Goal: Task Accomplishment & Management: Manage account settings

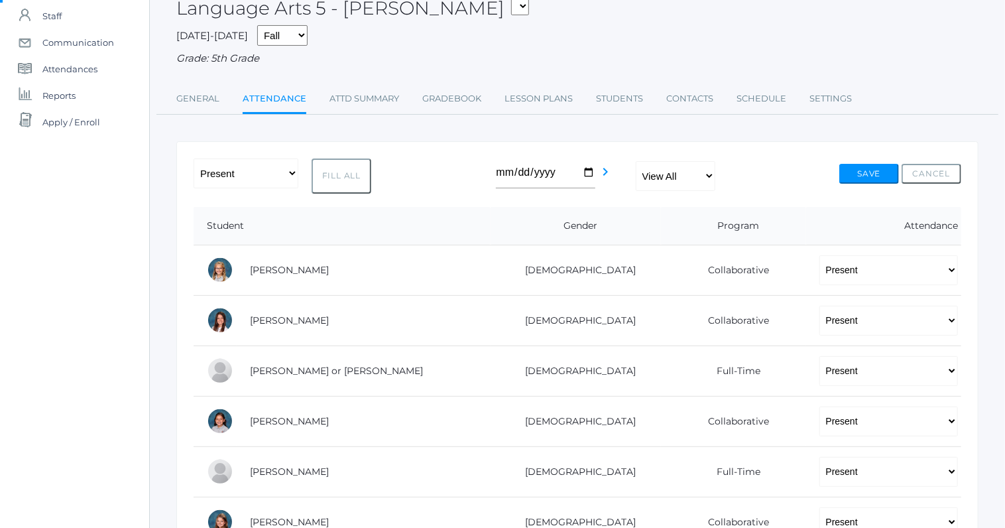
scroll to position [141, 0]
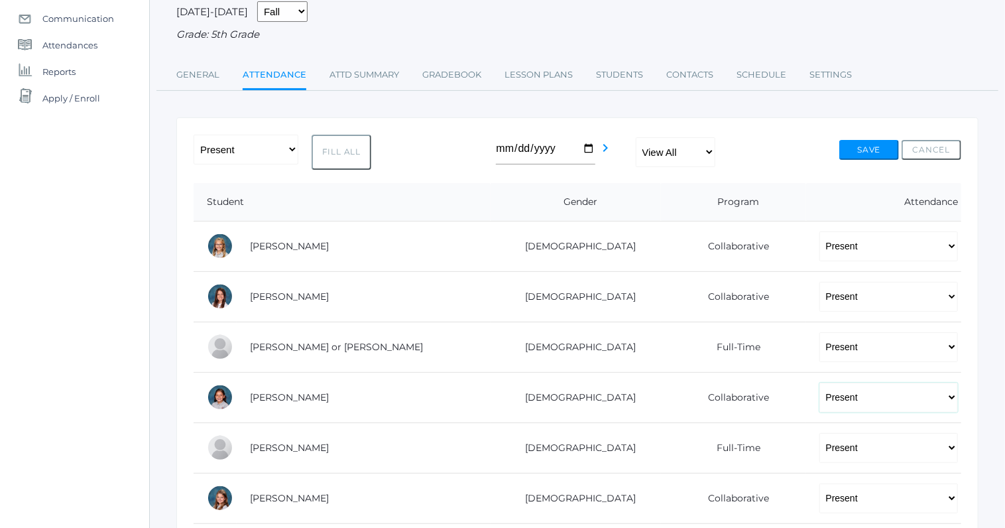
select select "AE"
click option "Absent Excused" at bounding box center [0, 0] width 0 height 0
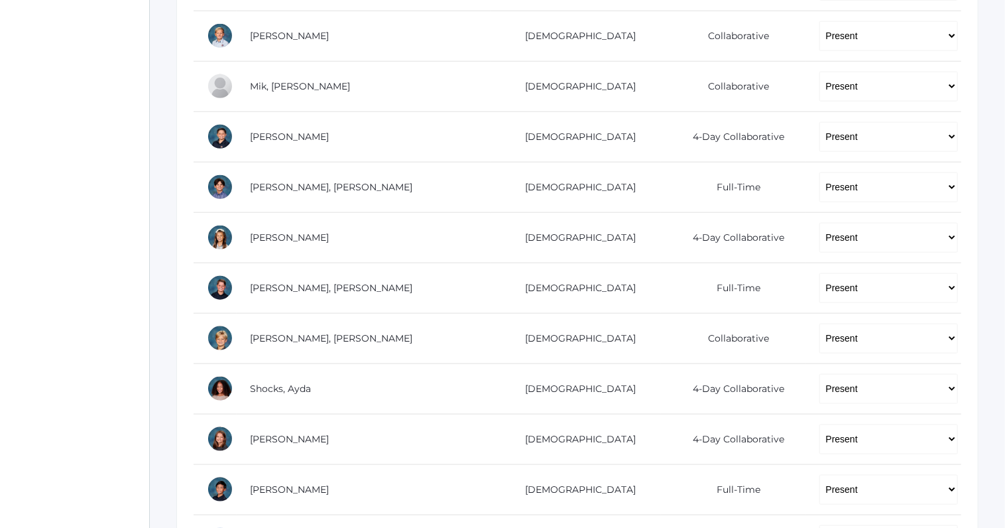
scroll to position [937, 0]
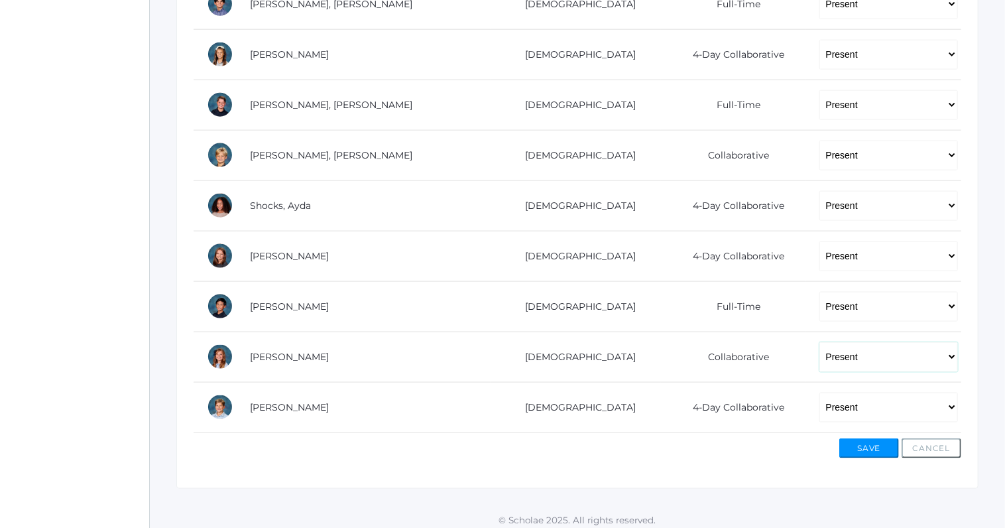
select select "AE"
click option "Absent Excused" at bounding box center [0, 0] width 0 height 0
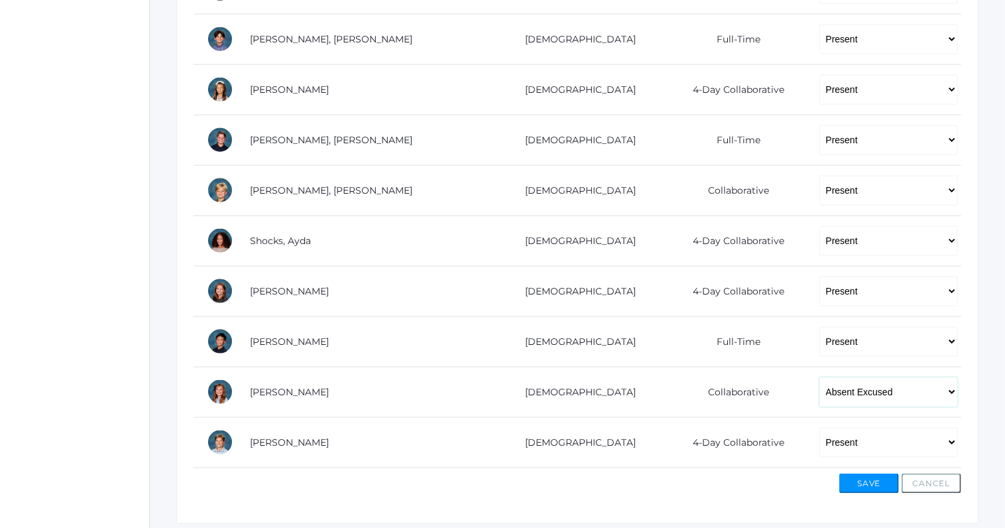
scroll to position [916, 0]
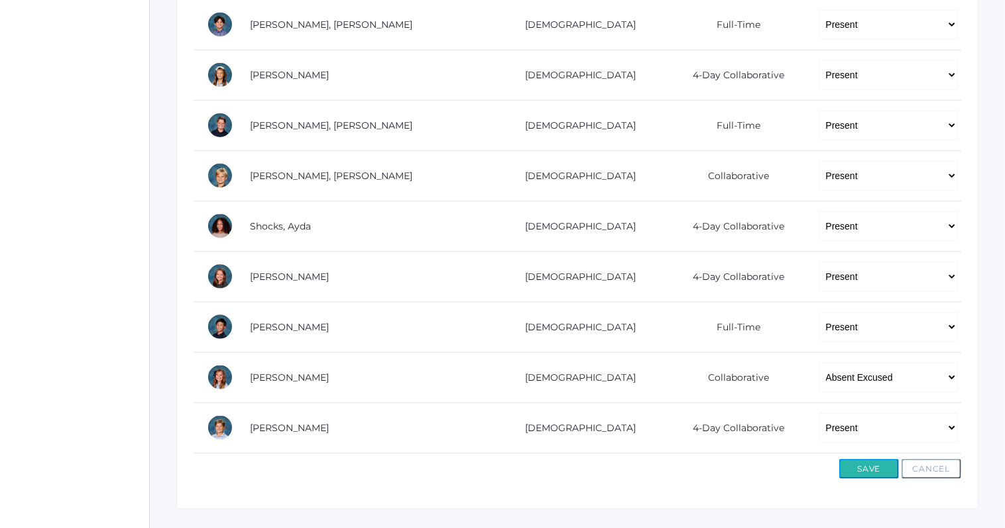
click at [856, 459] on button "Save" at bounding box center [870, 469] width 60 height 20
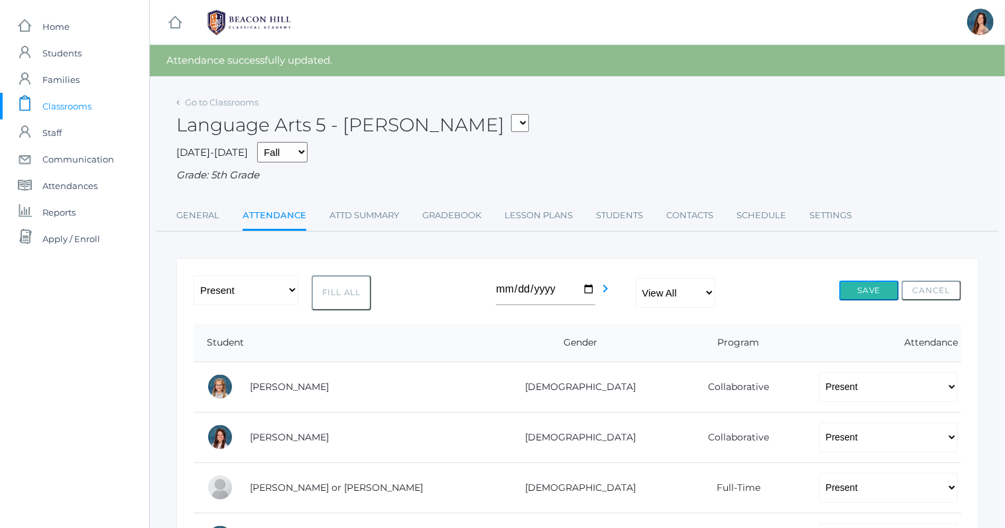
click at [862, 290] on button "Save" at bounding box center [870, 291] width 60 height 20
